Goal: Check status: Check status

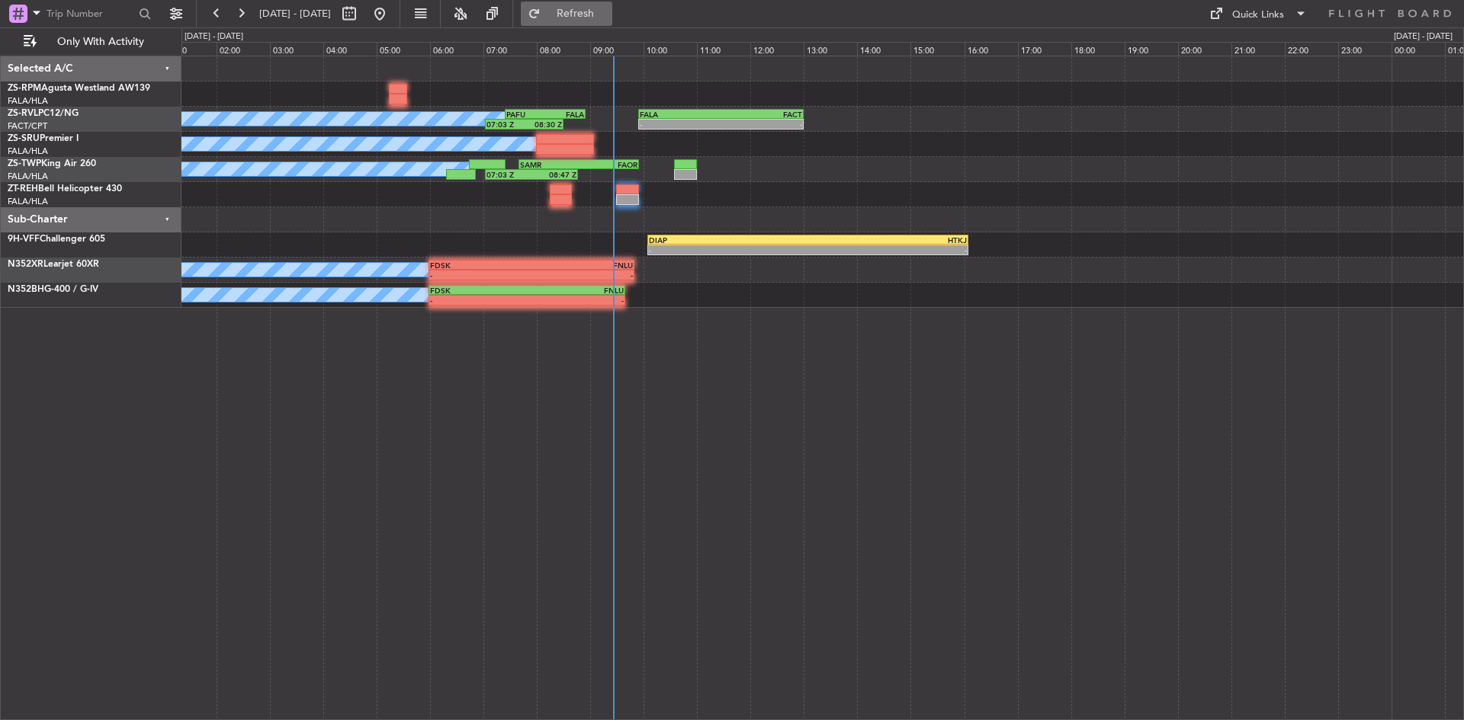
click at [608, 14] on span "Refresh" at bounding box center [576, 13] width 64 height 11
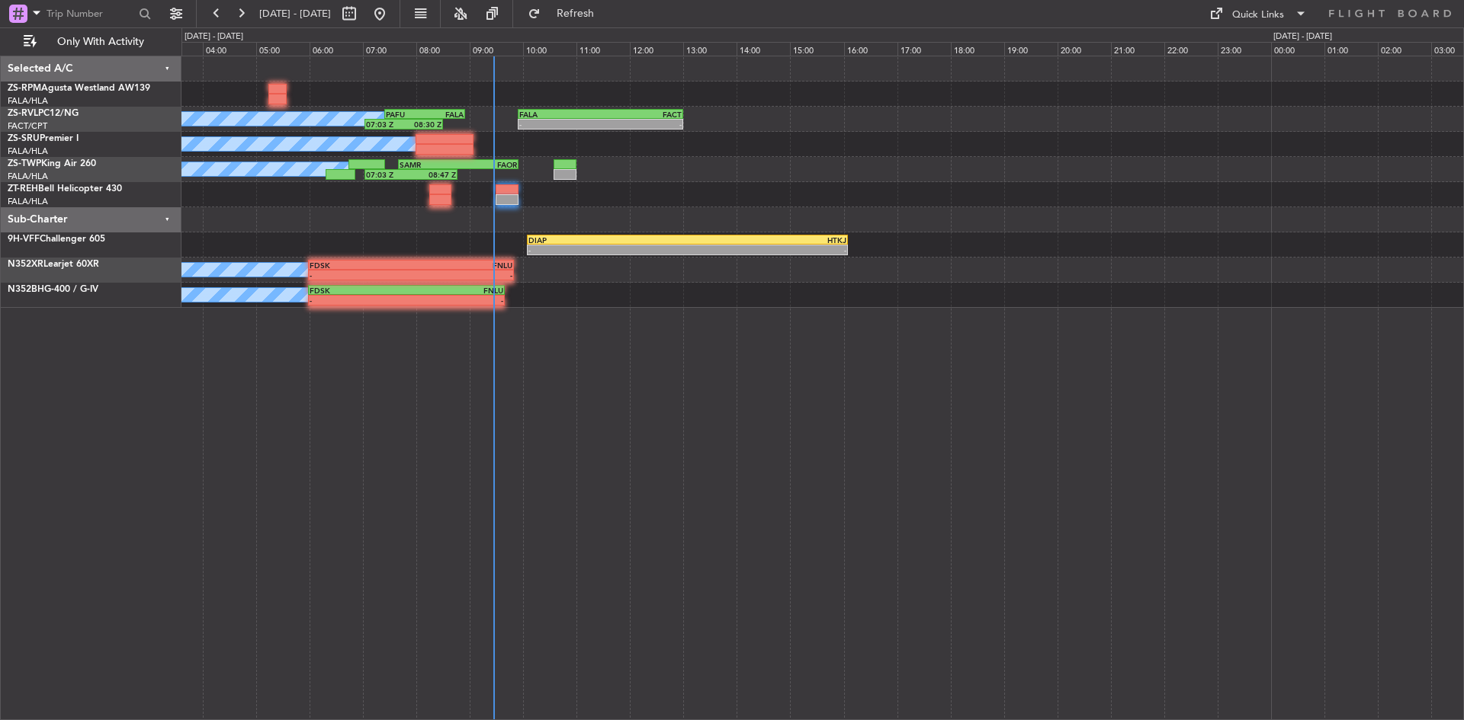
click at [395, 100] on div at bounding box center [821, 94] width 1281 height 25
drag, startPoint x: 583, startPoint y: 10, endPoint x: 541, endPoint y: 36, distance: 49.3
click at [582, 9] on button "Refresh" at bounding box center [566, 14] width 91 height 24
click at [585, 10] on button "Refresh" at bounding box center [566, 14] width 91 height 24
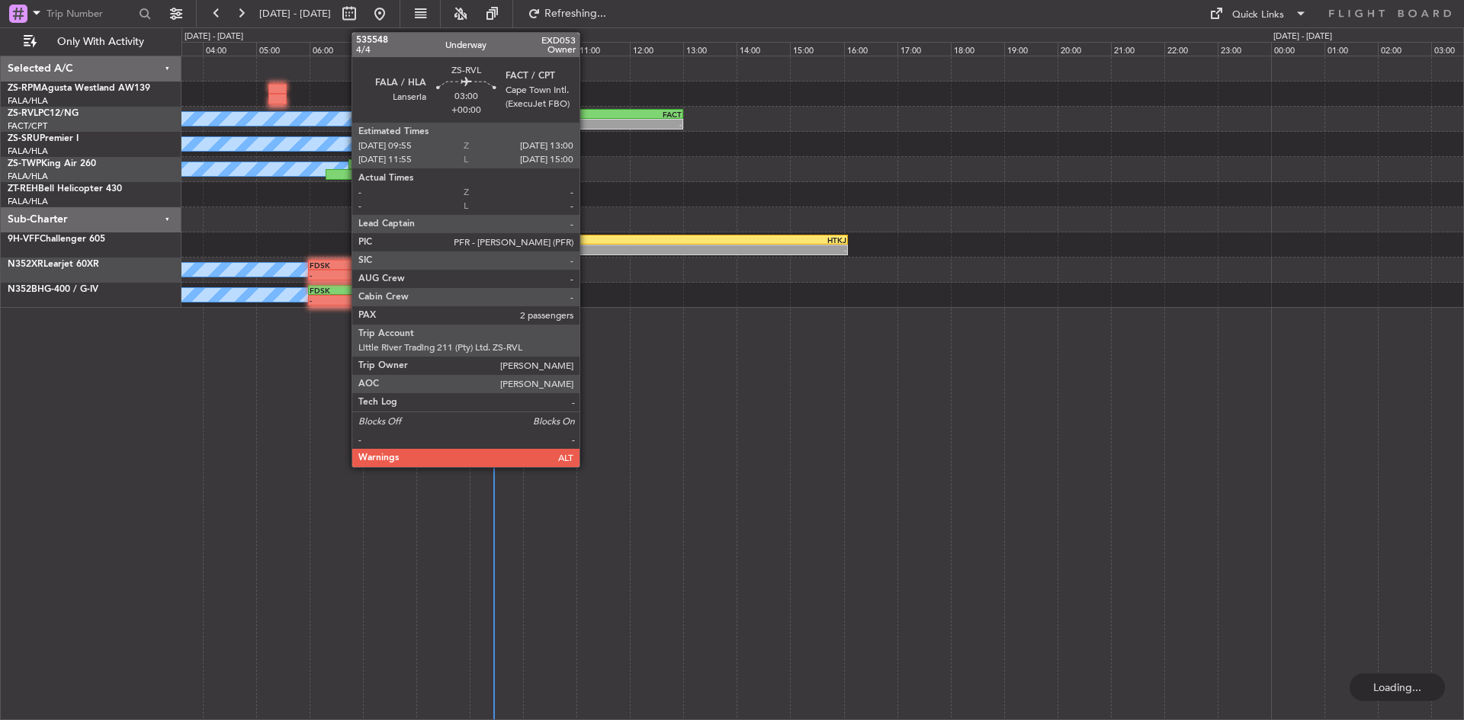
click at [586, 115] on div "FALA" at bounding box center [559, 114] width 81 height 9
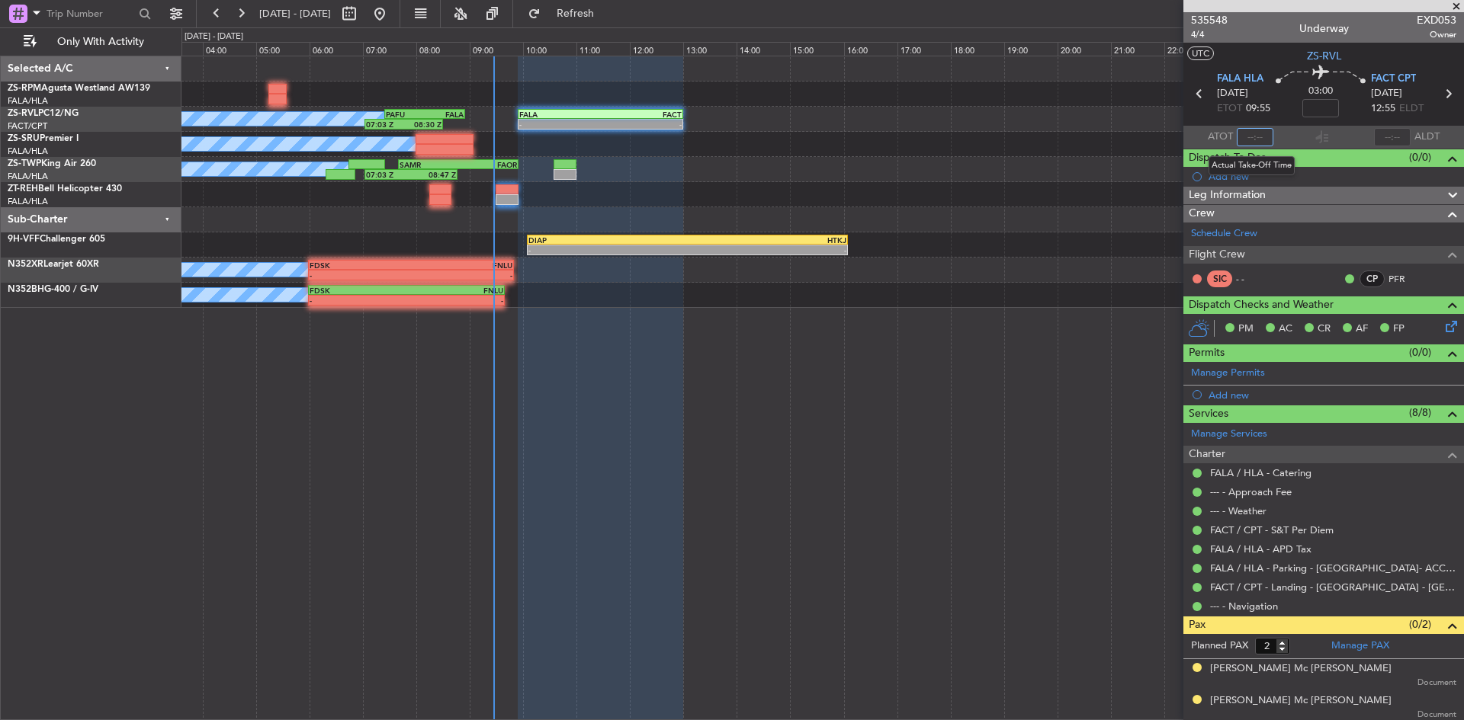
click at [1250, 134] on input "text" at bounding box center [1254, 137] width 37 height 18
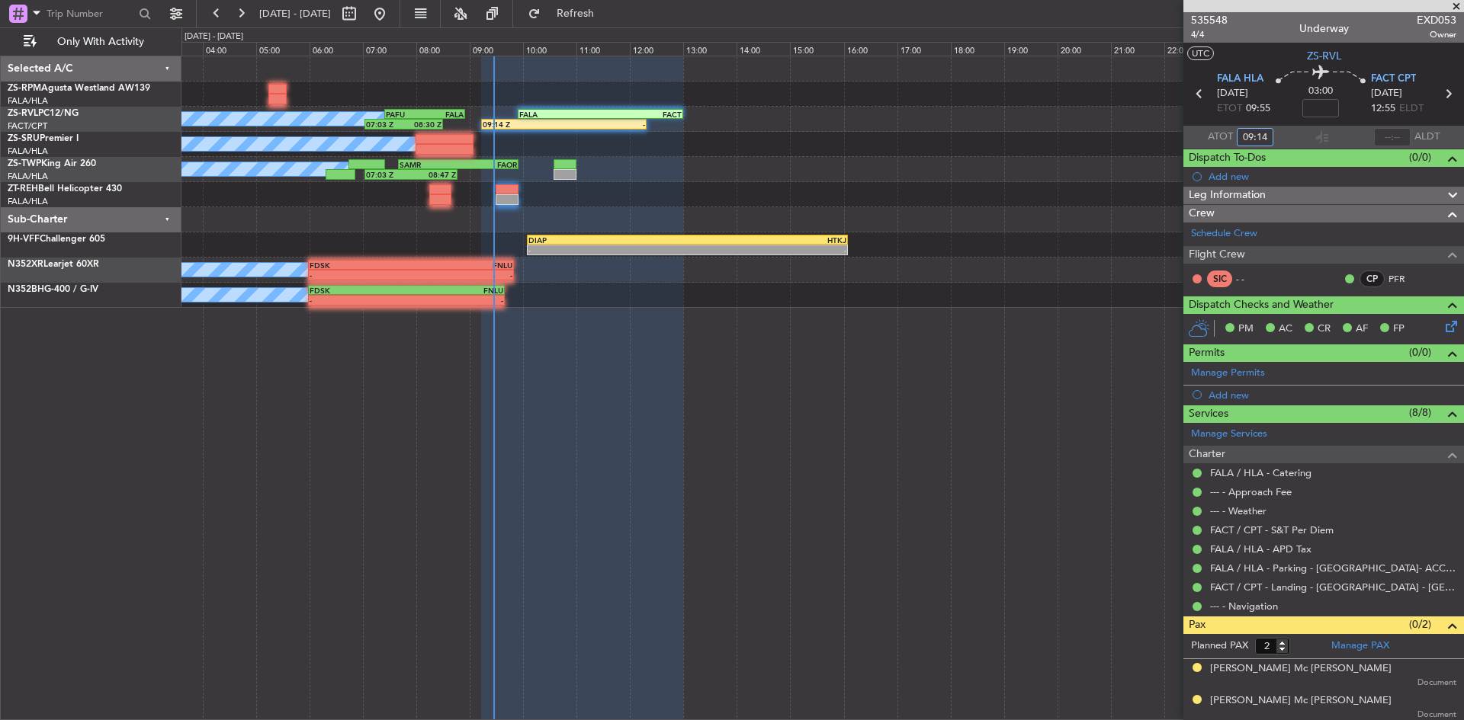
type input "09:14"
click at [1444, 197] on span at bounding box center [1452, 196] width 18 height 18
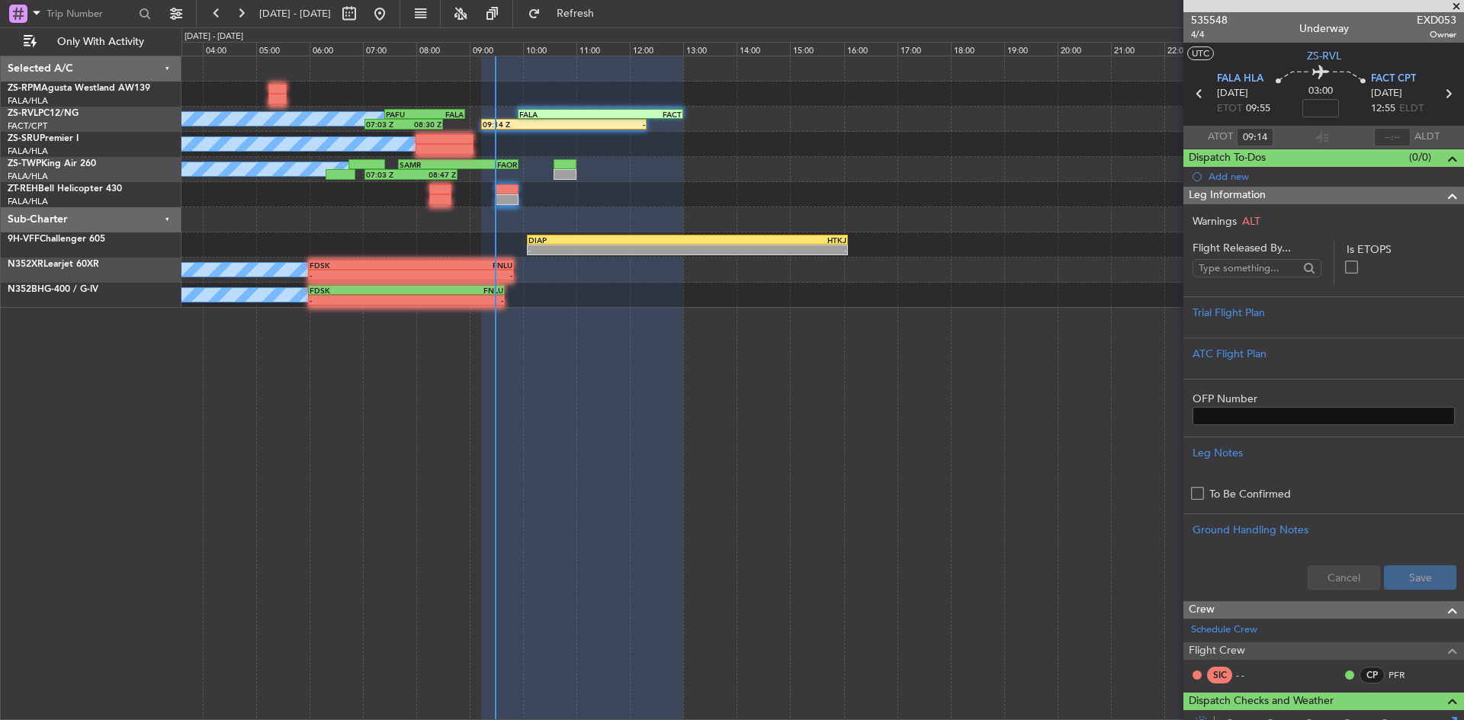
click at [1444, 194] on span at bounding box center [1452, 196] width 18 height 18
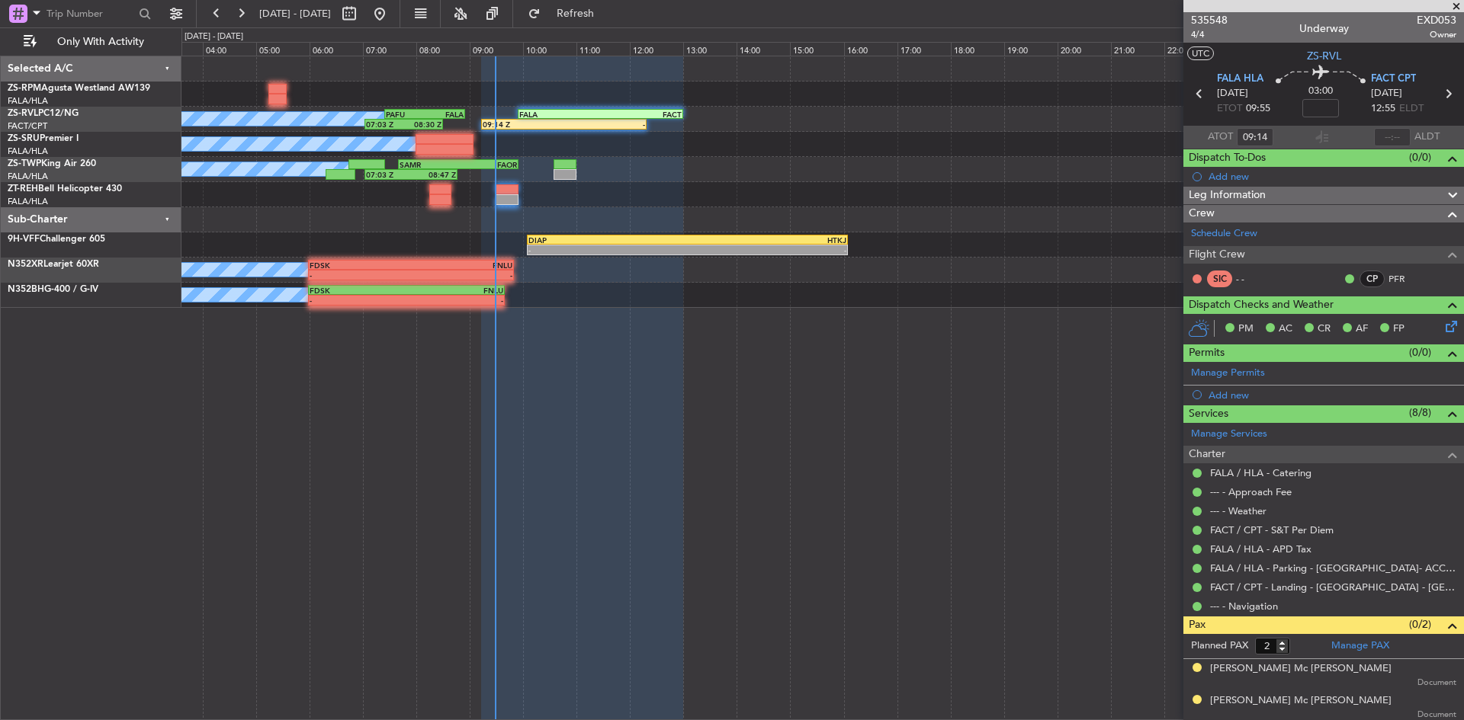
click at [1419, 134] on span "ALDT" at bounding box center [1426, 137] width 25 height 15
click at [1320, 133] on div at bounding box center [1322, 137] width 18 height 18
click at [1207, 133] on span "ATOT" at bounding box center [1219, 137] width 25 height 15
click at [1457, 2] on span at bounding box center [1455, 7] width 15 height 14
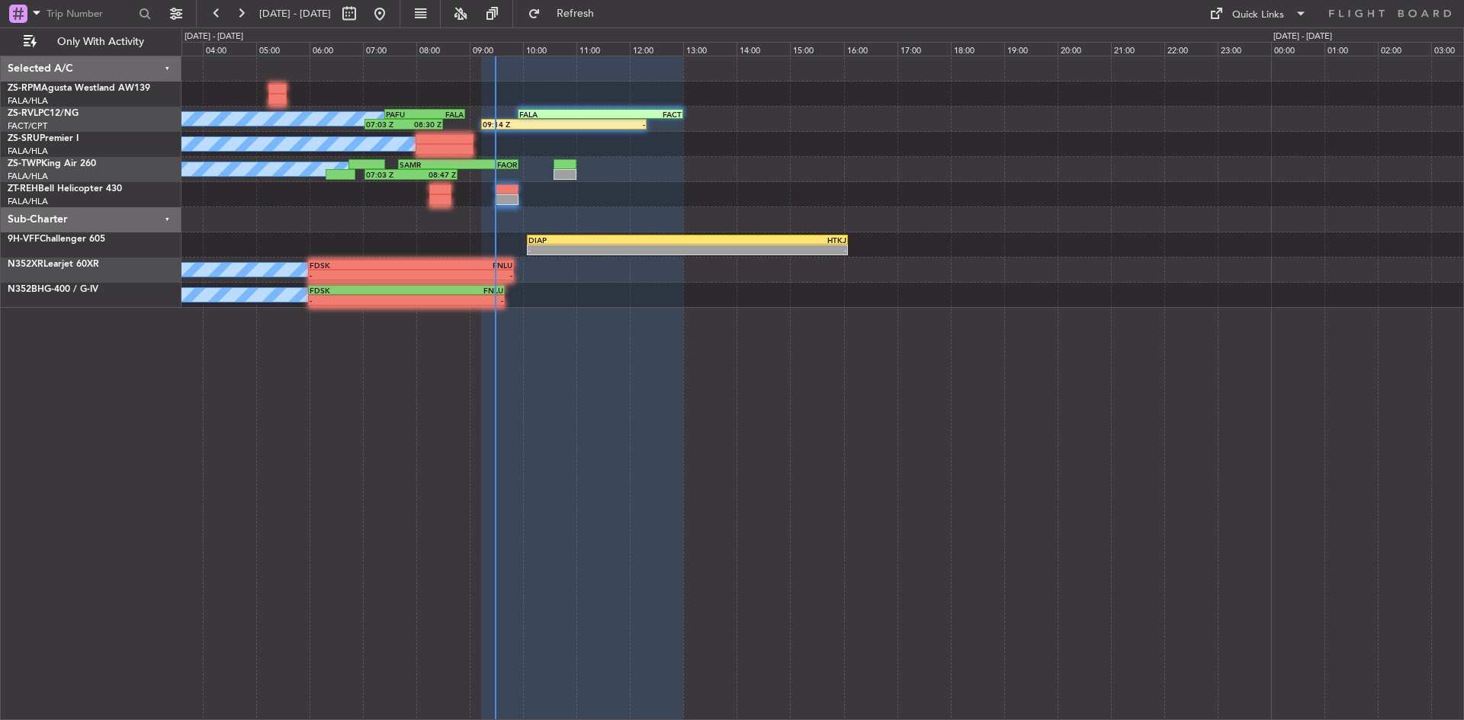
type input "0"
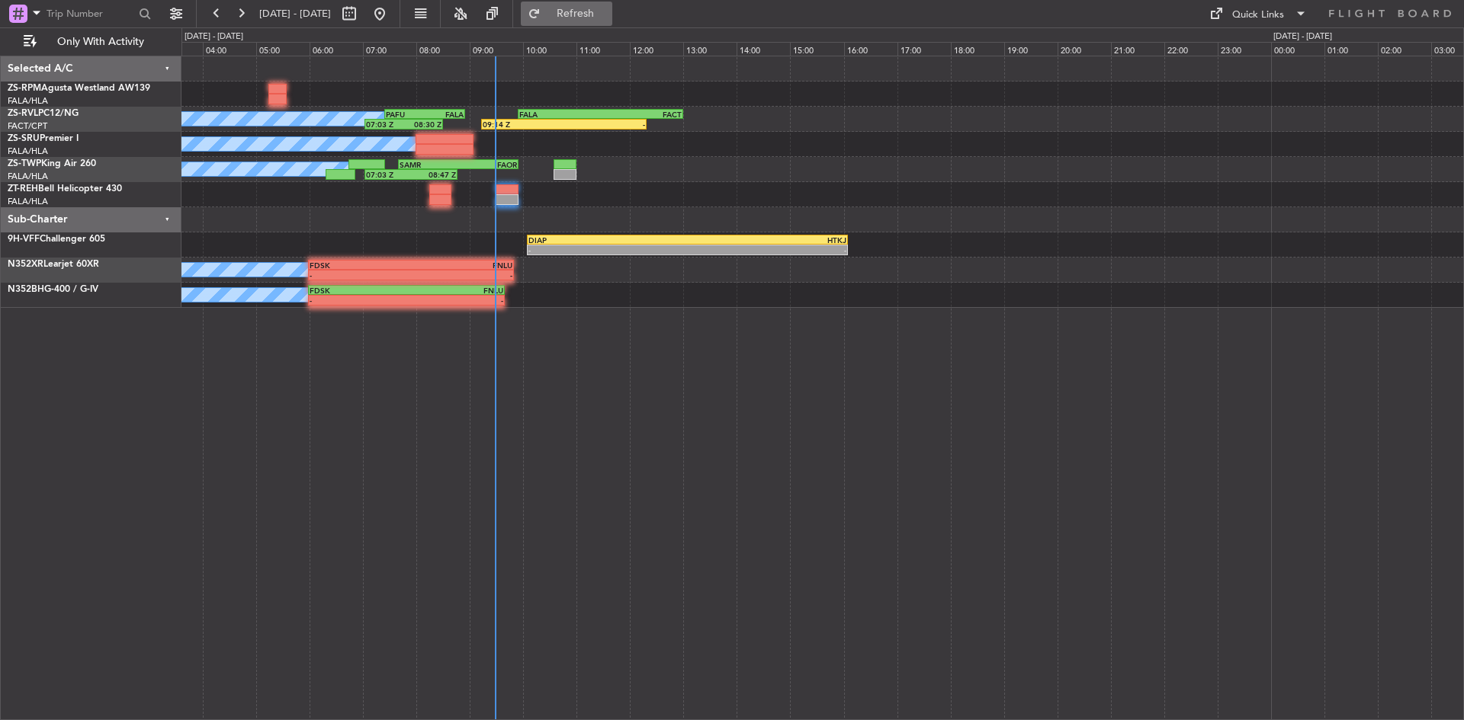
click at [608, 15] on span "Refresh" at bounding box center [576, 13] width 64 height 11
click at [582, 20] on button "Refresh" at bounding box center [566, 14] width 91 height 24
click at [608, 8] on span "Refresh" at bounding box center [576, 13] width 64 height 11
click at [608, 14] on span "Refresh" at bounding box center [576, 13] width 64 height 11
click at [240, 2] on button at bounding box center [241, 14] width 24 height 24
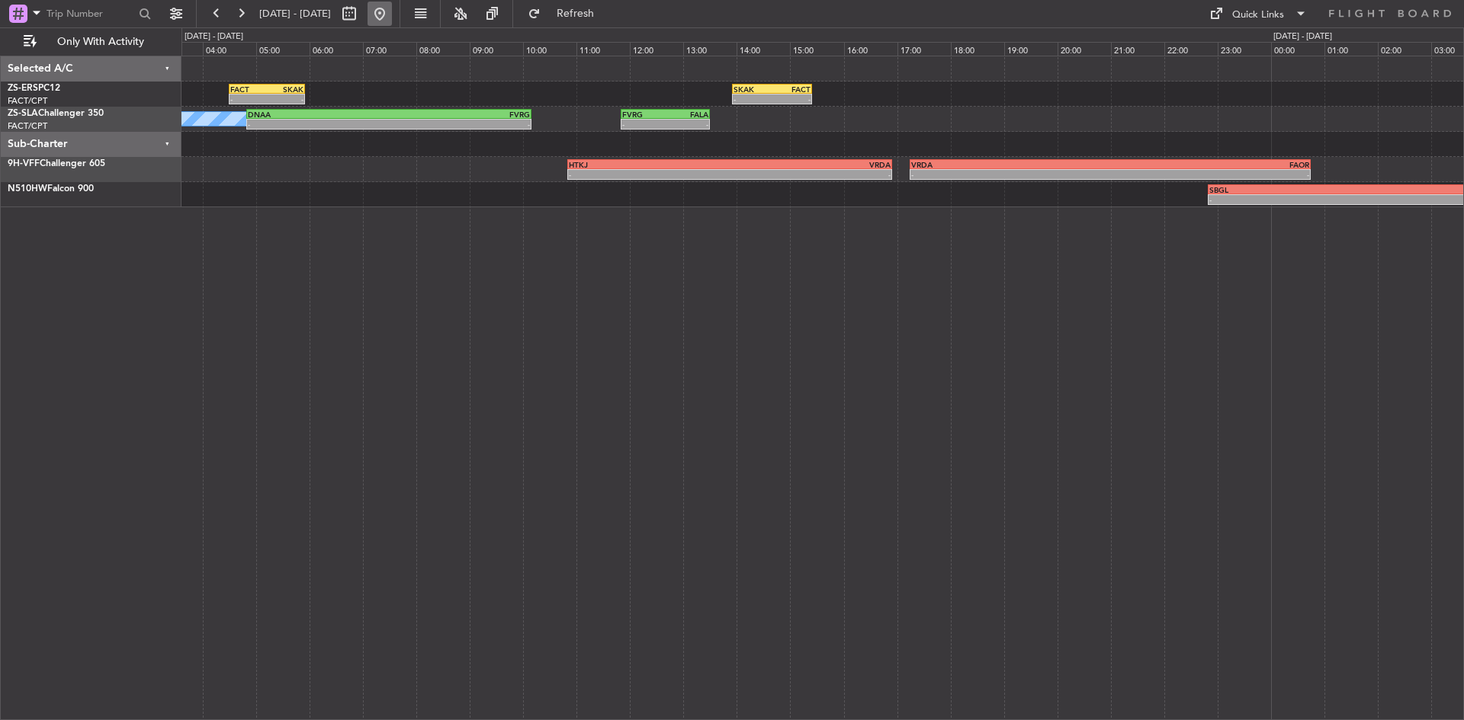
click at [392, 9] on button at bounding box center [379, 14] width 24 height 24
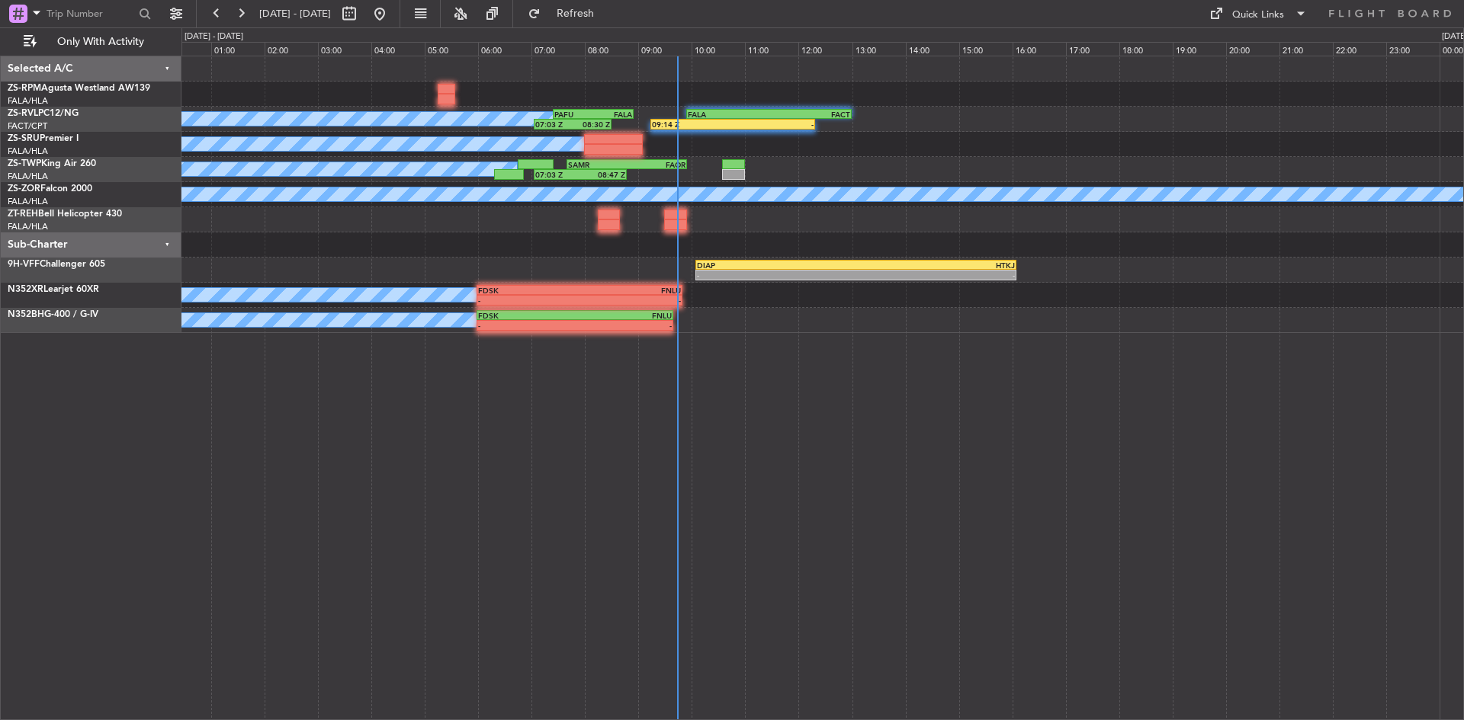
click at [532, 252] on div at bounding box center [821, 244] width 1281 height 25
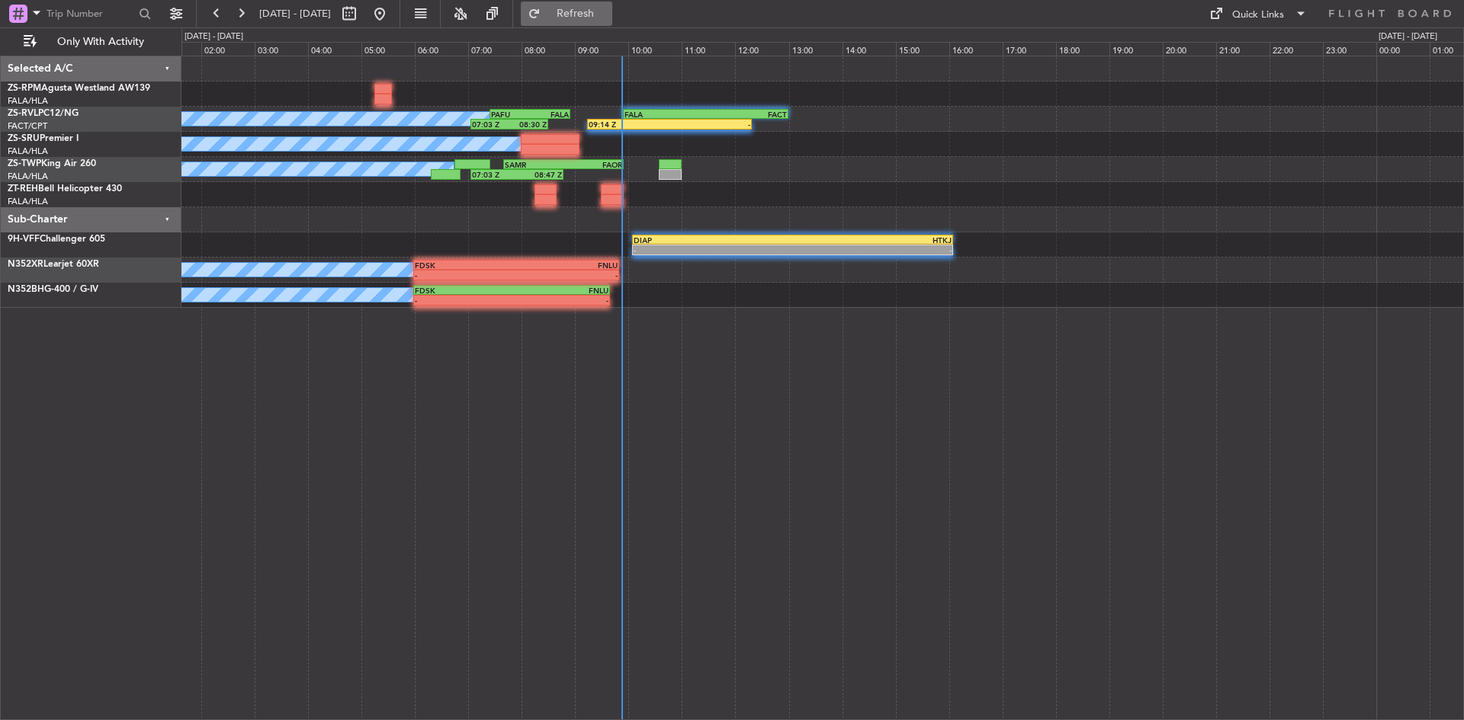
click at [608, 8] on span "Refresh" at bounding box center [576, 13] width 64 height 11
click at [594, 21] on button "Refresh" at bounding box center [566, 14] width 91 height 24
